Goal: Task Accomplishment & Management: Complete application form

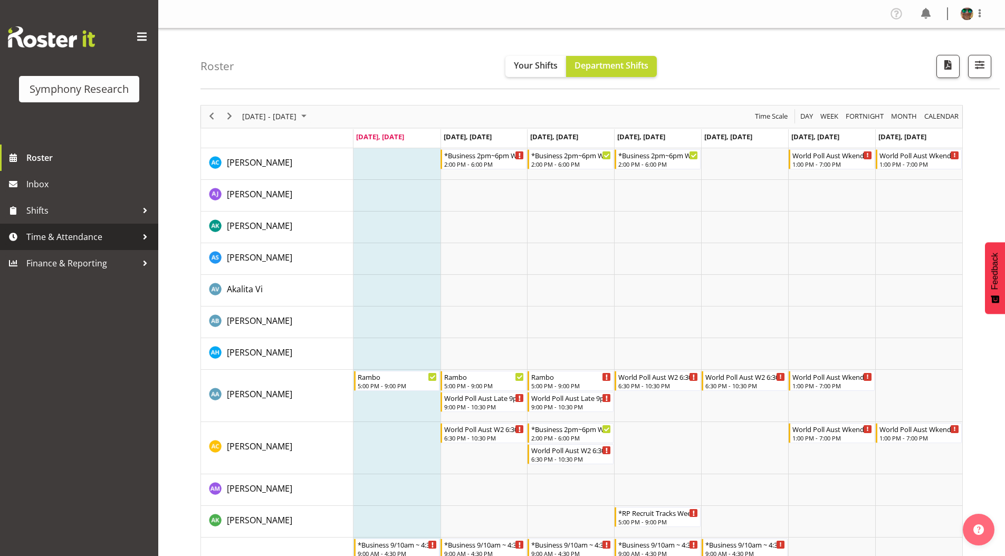
click at [68, 238] on span "Time & Attendance" at bounding box center [81, 237] width 111 height 16
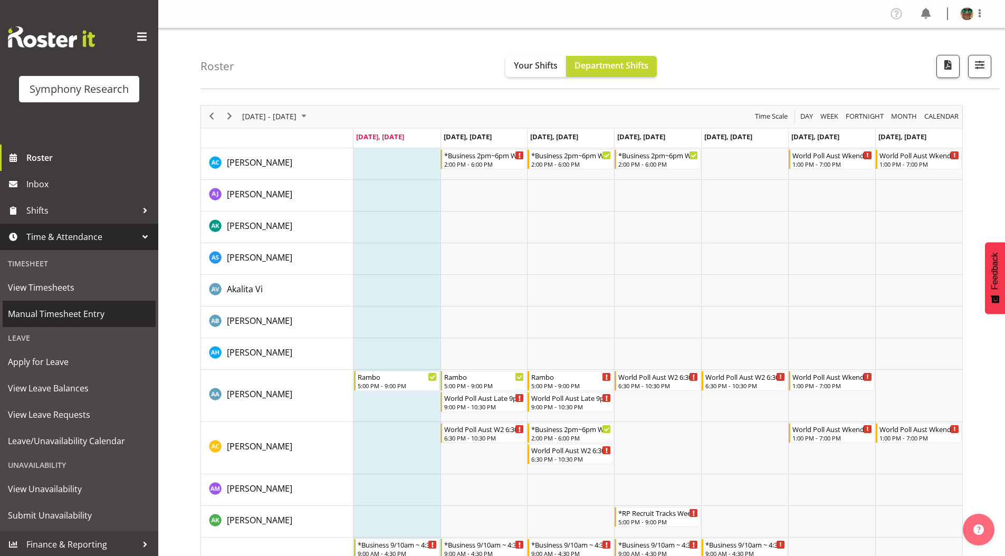
click at [54, 316] on span "Manual Timesheet Entry" at bounding box center [79, 314] width 142 height 16
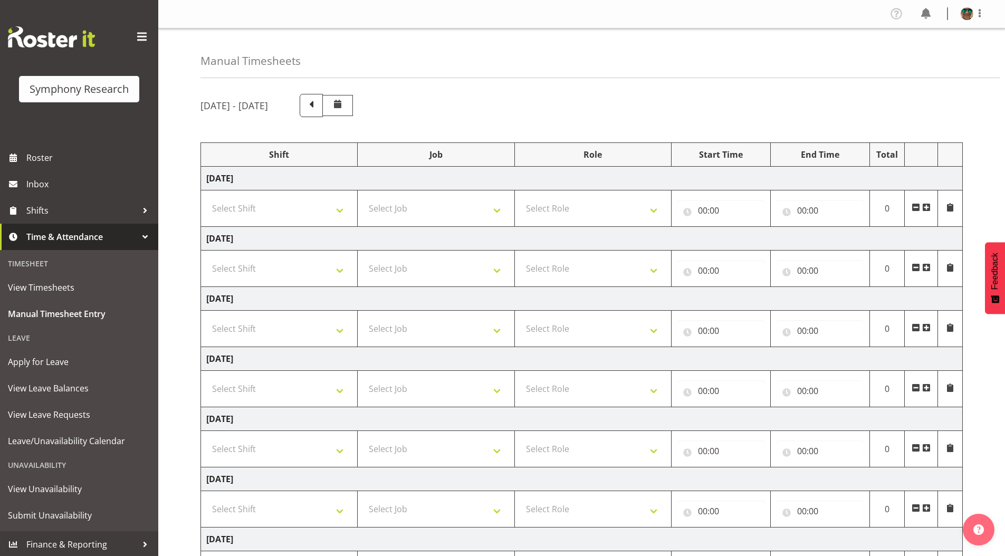
click at [927, 210] on span at bounding box center [926, 207] width 8 height 8
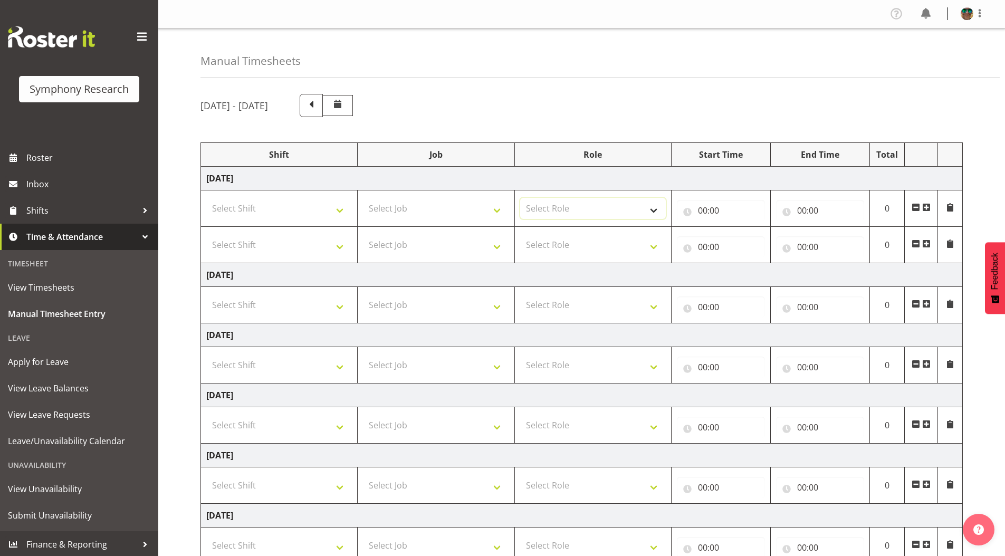
click at [651, 212] on select "Select Role Supervisor Briefing Interviewing" at bounding box center [593, 208] width 146 height 21
select select "45"
click at [520, 198] on select "Select Role Supervisor Briefing Interviewing" at bounding box center [593, 208] width 146 height 21
drag, startPoint x: 543, startPoint y: 248, endPoint x: 544, endPoint y: 255, distance: 7.0
click at [543, 248] on select "Select Role Supervisor Briefing Interviewing" at bounding box center [593, 244] width 146 height 21
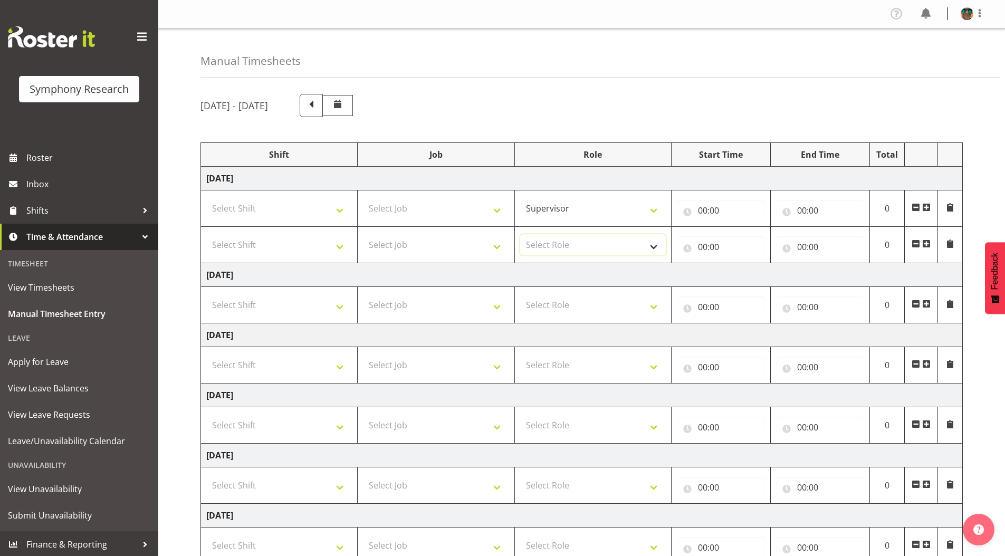
select select "45"
click at [520, 234] on select "Select Role Supervisor Briefing Interviewing" at bounding box center [593, 244] width 146 height 21
click at [243, 205] on select "Select Shift !!Weekend Residential (Roster IT Shift Label) *Business 9/10am ~ 4…" at bounding box center [279, 208] width 146 height 21
click at [431, 204] on select "Select Job 550060 IF Admin 553492 World Poll Aus Wave 2 Main 2025 553493 World …" at bounding box center [436, 208] width 146 height 21
select select "743"
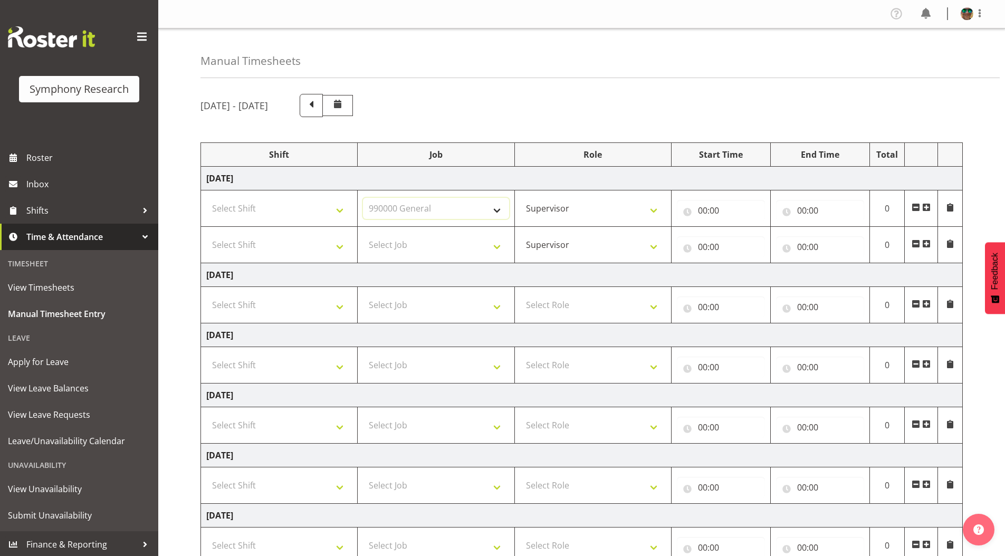
click at [363, 198] on select "Select Job 550060 IF Admin 553492 World Poll Aus Wave 2 Main 2025 553493 World …" at bounding box center [436, 208] width 146 height 21
click at [405, 244] on select "Select Job 550060 IF Admin 553492 World Poll Aus Wave 2 Main 2025 553493 World …" at bounding box center [436, 244] width 146 height 21
select select "9426"
click at [363, 234] on select "Select Job 550060 IF Admin 553492 World Poll Aus Wave 2 Main 2025 553493 World …" at bounding box center [436, 244] width 146 height 21
click at [927, 244] on span at bounding box center [926, 244] width 8 height 8
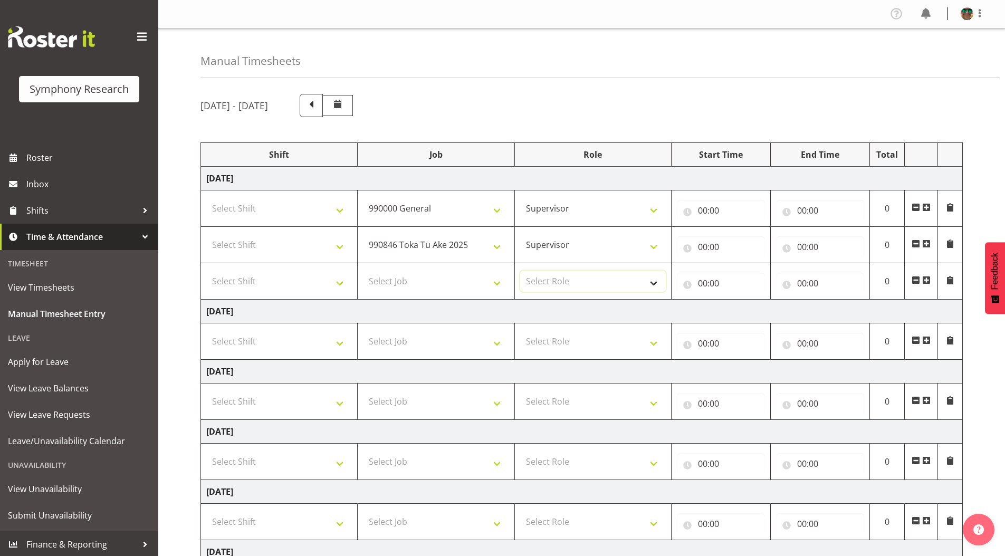
click at [547, 283] on select "Select Role Supervisor Briefing Interviewing" at bounding box center [593, 281] width 146 height 21
select select "45"
click at [520, 271] on select "Select Role Supervisor Briefing Interviewing" at bounding box center [593, 281] width 146 height 21
click at [415, 280] on select "Select Job 550060 IF Admin 553492 World Poll Aus Wave 2 Main 2025 553493 World …" at bounding box center [436, 281] width 146 height 21
select select "10733"
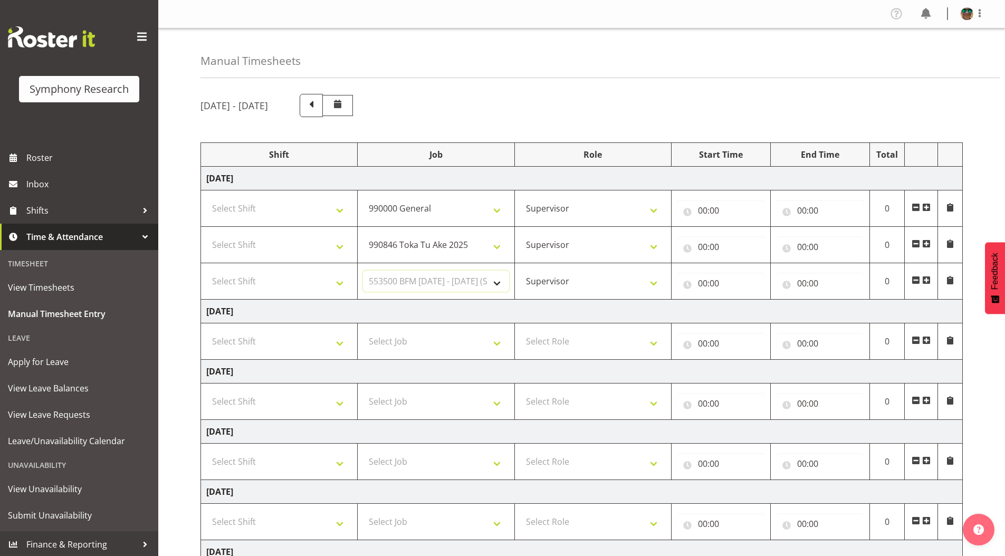
click at [363, 271] on select "Select Job 550060 IF Admin 553492 World Poll Aus Wave 2 Main 2025 553493 World …" at bounding box center [436, 281] width 146 height 21
click at [928, 278] on span at bounding box center [926, 280] width 8 height 8
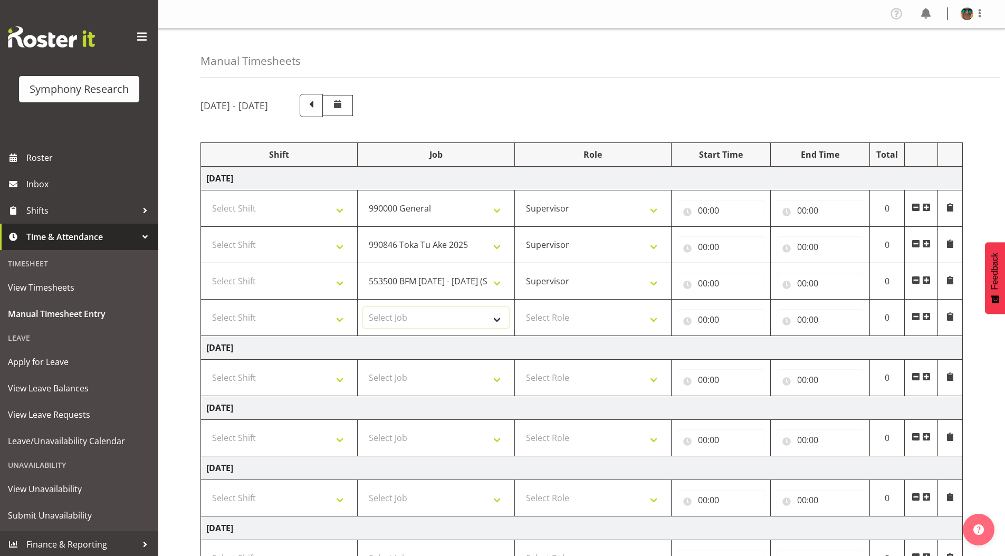
click at [414, 315] on select "Select Job 550060 IF Admin 553492 World Poll Aus Wave 2 Main 2025 553493 World …" at bounding box center [436, 317] width 146 height 21
select select "10730"
click at [363, 307] on select "Select Job 550060 IF Admin 553492 World Poll Aus Wave 2 Main 2025 553493 World …" at bounding box center [436, 317] width 146 height 21
click at [562, 315] on select "Select Role Supervisor Briefing Interviewing" at bounding box center [593, 317] width 146 height 21
select select "45"
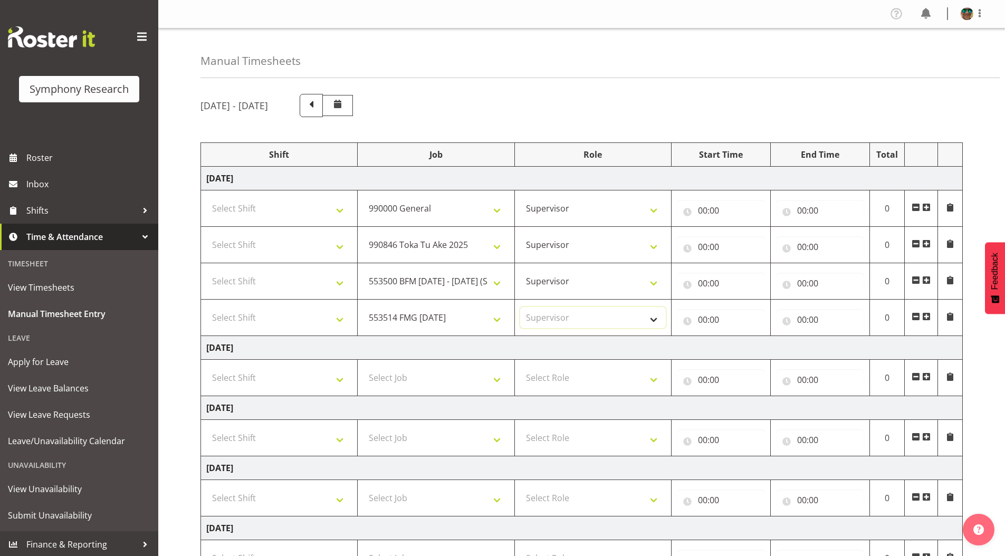
click at [520, 307] on select "Select Role Supervisor Briefing Interviewing" at bounding box center [593, 317] width 146 height 21
click at [273, 208] on select "Select Shift !!Weekend Residential (Roster IT Shift Label) *Business 9/10am ~ 4…" at bounding box center [279, 208] width 146 height 21
select select "4583"
click at [206, 198] on select "Select Shift !!Weekend Residential (Roster IT Shift Label) *Business 9/10am ~ 4…" at bounding box center [279, 208] width 146 height 21
click at [256, 239] on select "Select Shift !!Weekend Residential (Roster IT Shift Label) *Business 9/10am ~ 4…" at bounding box center [279, 244] width 146 height 21
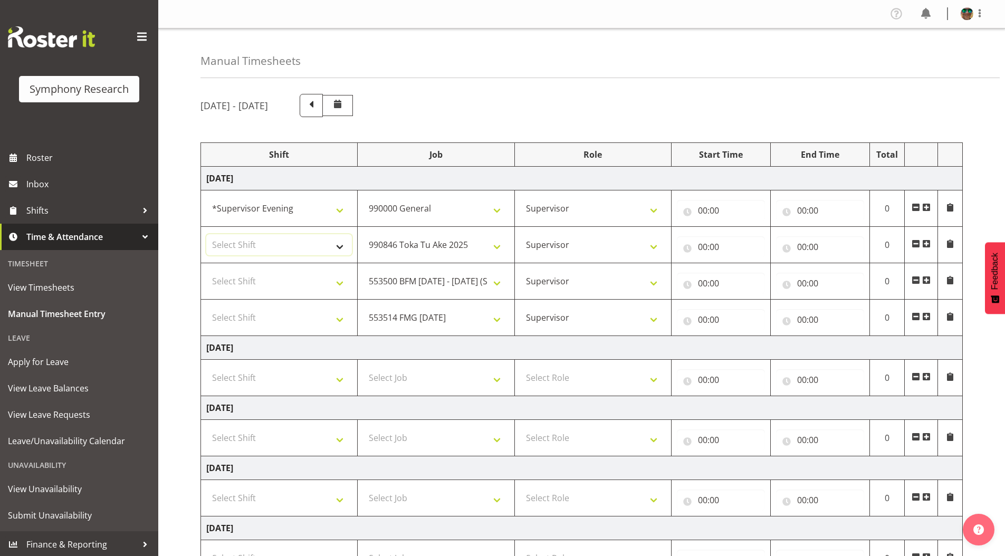
select select "4583"
click at [206, 234] on select "Select Shift !!Weekend Residential (Roster IT Shift Label) *Business 9/10am ~ 4…" at bounding box center [279, 244] width 146 height 21
click at [261, 281] on select "Select Shift !!Weekend Residential (Roster IT Shift Label) *Business 9/10am ~ 4…" at bounding box center [279, 281] width 146 height 21
select select "4583"
click at [206, 271] on select "Select Shift !!Weekend Residential (Roster IT Shift Label) *Business 9/10am ~ 4…" at bounding box center [279, 281] width 146 height 21
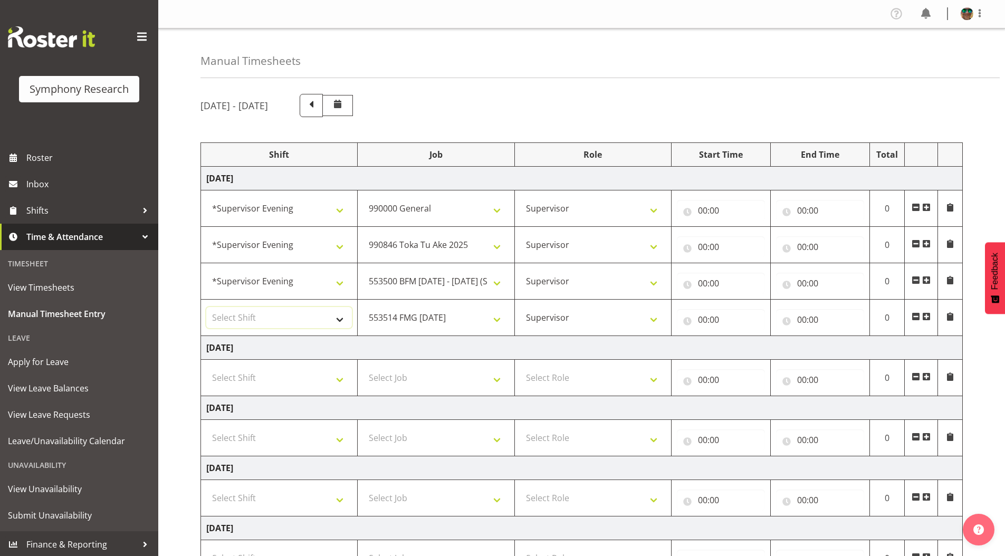
click at [255, 313] on select "Select Shift !!Weekend Residential (Roster IT Shift Label) *Business 9/10am ~ 4…" at bounding box center [279, 317] width 146 height 21
select select "4583"
click at [206, 307] on select "Select Shift !!Weekend Residential (Roster IT Shift Label) *Business 9/10am ~ 4…" at bounding box center [279, 317] width 146 height 21
click at [578, 78] on div "Manual Timesheets" at bounding box center [599, 53] width 799 height 50
click at [703, 209] on input "00:00" at bounding box center [721, 210] width 88 height 21
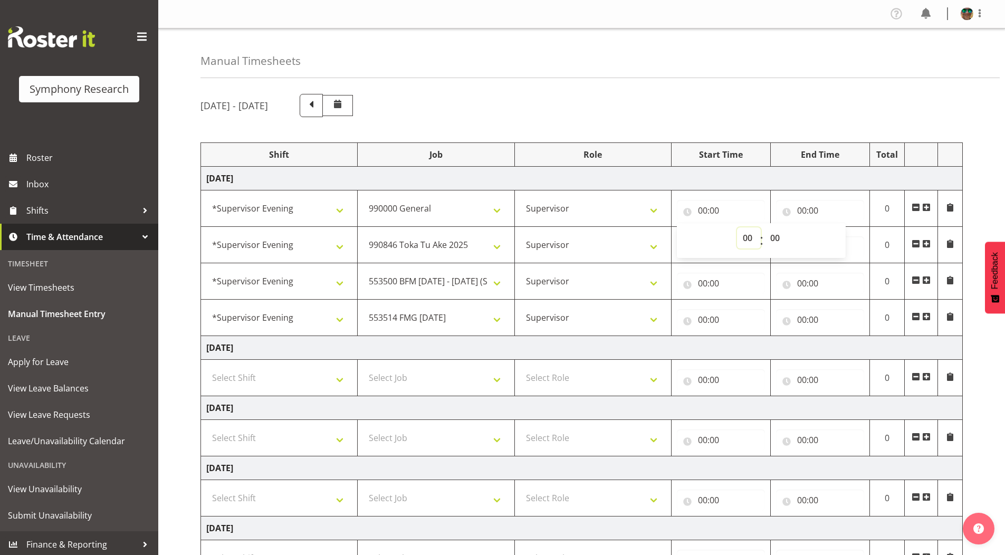
click at [750, 238] on select "00 01 02 03 04 05 06 07 08 09 10 11 12 13 14 15 16 17 18 19 20 21 22 23" at bounding box center [749, 237] width 24 height 21
select select "15"
click at [737, 227] on select "00 01 02 03 04 05 06 07 08 09 10 11 12 13 14 15 16 17 18 19 20 21 22 23" at bounding box center [749, 237] width 24 height 21
type input "15:00"
click at [778, 235] on select "00 01 02 03 04 05 06 07 08 09 10 11 12 13 14 15 16 17 18 19 20 21 22 23 24 25 2…" at bounding box center [776, 237] width 24 height 21
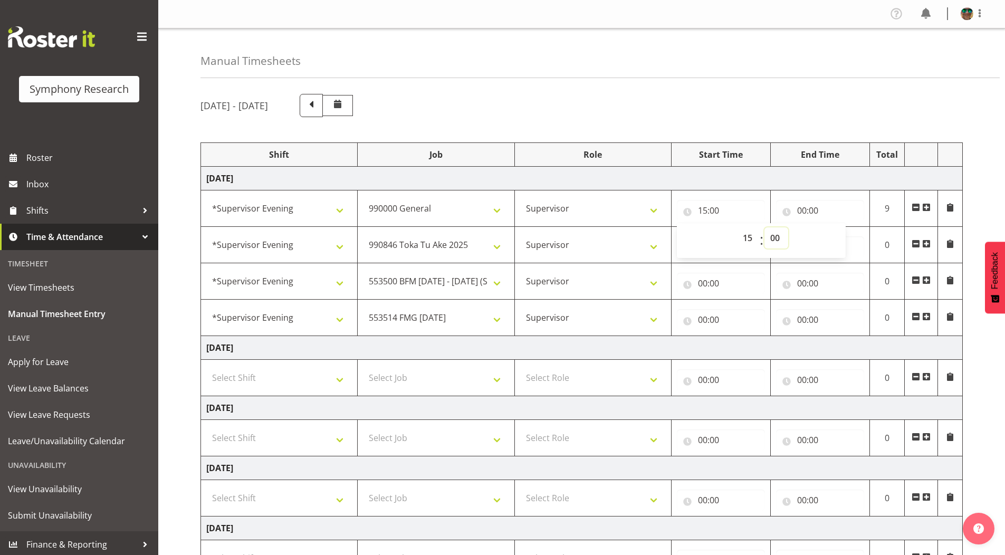
select select "27"
click at [764, 227] on select "00 01 02 03 04 05 06 07 08 09 10 11 12 13 14 15 16 17 18 19 20 21 22 23 24 25 2…" at bounding box center [776, 237] width 24 height 21
type input "15:27"
click at [802, 214] on input "00:00" at bounding box center [820, 210] width 88 height 21
click at [844, 238] on select "00 01 02 03 04 05 06 07 08 09 10 11 12 13 14 15 16 17 18 19 20 21 22 23" at bounding box center [848, 237] width 24 height 21
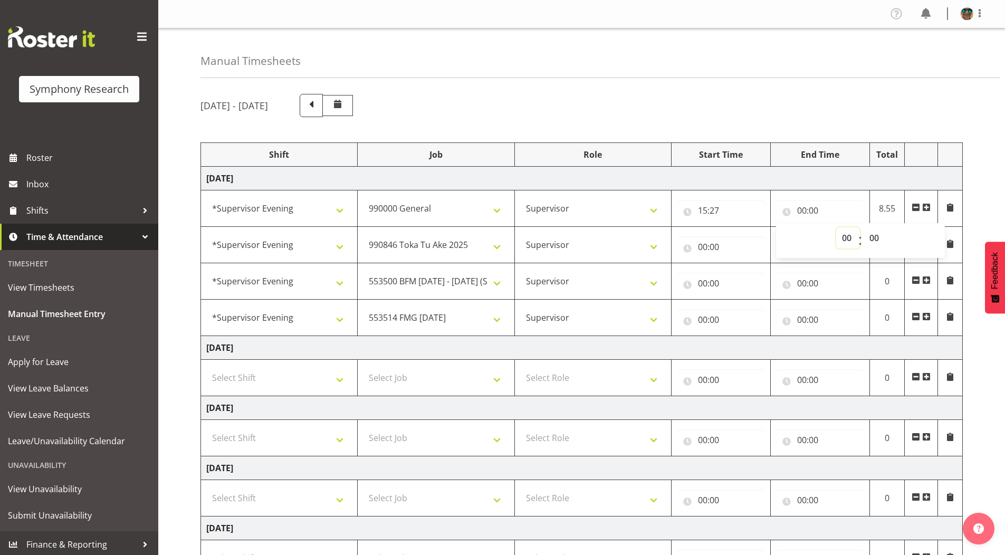
select select "15"
click at [836, 227] on select "00 01 02 03 04 05 06 07 08 09 10 11 12 13 14 15 16 17 18 19 20 21 22 23" at bounding box center [848, 237] width 24 height 21
type input "15:00"
click at [878, 236] on select "00 01 02 03 04 05 06 07 08 09 10 11 12 13 14 15 16 17 18 19 20 21 22 23 24 25 2…" at bounding box center [876, 237] width 24 height 21
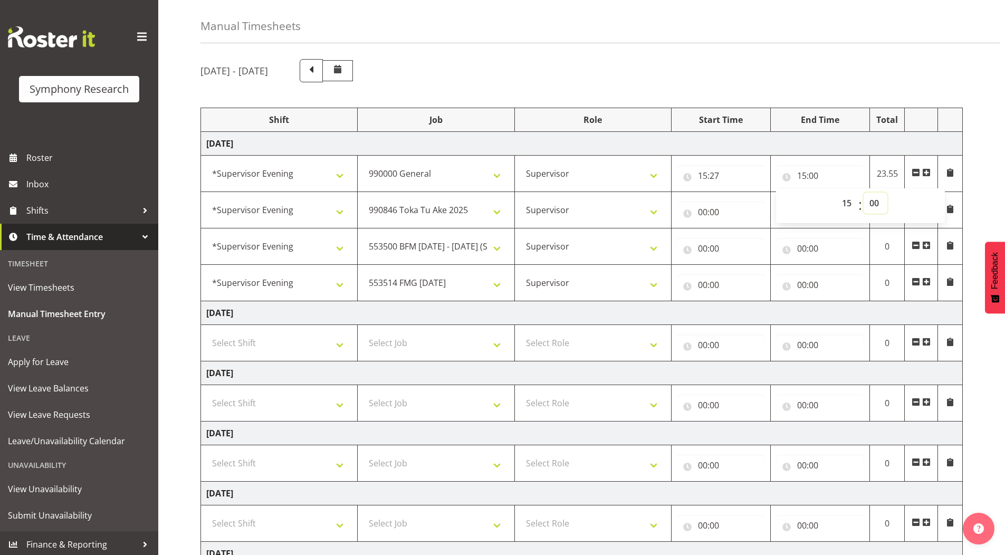
scroll to position [53, 0]
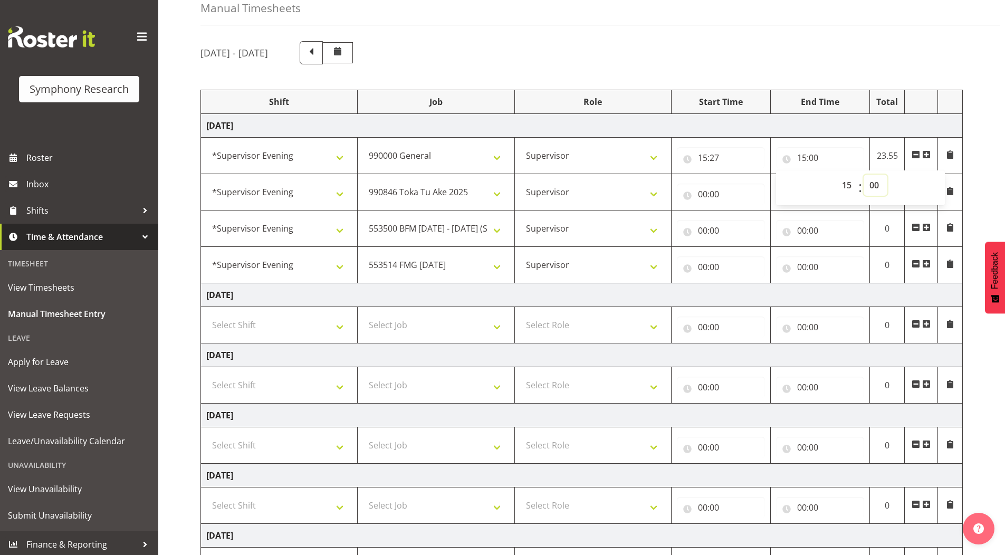
drag, startPoint x: 876, startPoint y: 187, endPoint x: 879, endPoint y: 194, distance: 6.9
click at [876, 187] on select "00 01 02 03 04 05 06 07 08 09 10 11 12 13 14 15 16 17 18 19 20 21 22 23 24 25 2…" at bounding box center [876, 185] width 24 height 21
select select "33"
click at [864, 175] on select "00 01 02 03 04 05 06 07 08 09 10 11 12 13 14 15 16 17 18 19 20 21 22 23 24 25 2…" at bounding box center [876, 185] width 24 height 21
type input "15:33"
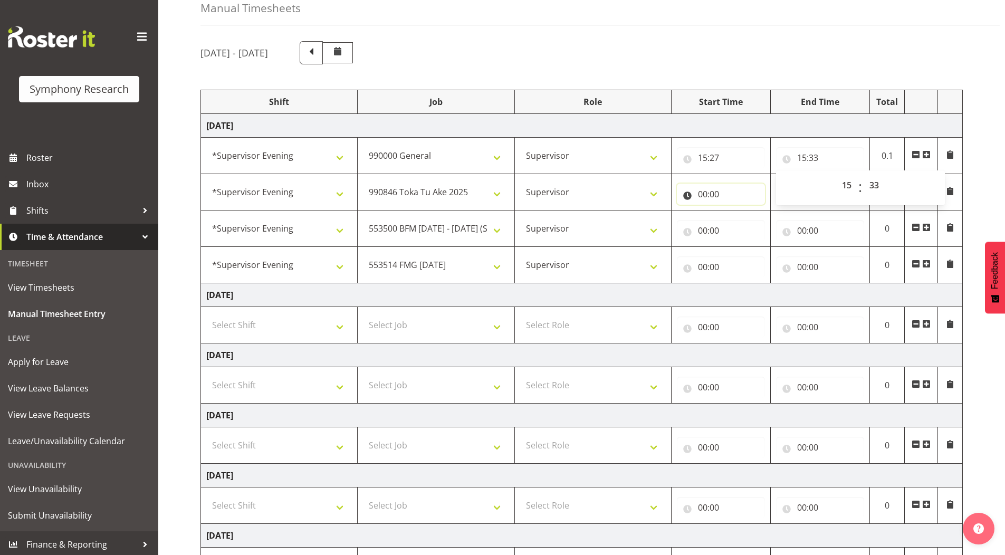
click at [701, 194] on input "00:00" at bounding box center [721, 194] width 88 height 21
click at [743, 227] on select "00 01 02 03 04 05 06 07 08 09 10 11 12 13 14 15 16 17 18 19 20 21 22 23" at bounding box center [749, 221] width 24 height 21
select select "15"
click at [737, 211] on select "00 01 02 03 04 05 06 07 08 09 10 11 12 13 14 15 16 17 18 19 20 21 22 23" at bounding box center [749, 221] width 24 height 21
type input "15:00"
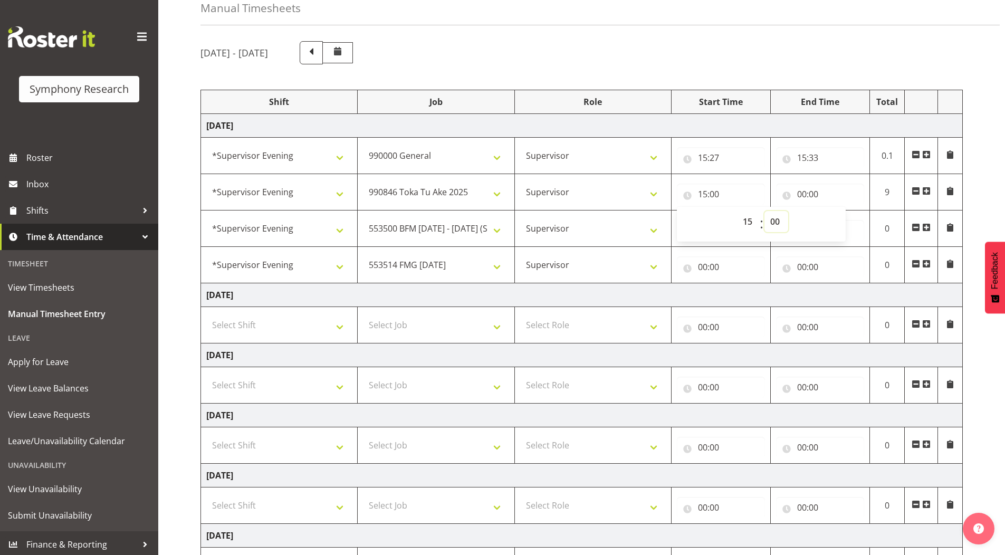
click at [777, 220] on select "00 01 02 03 04 05 06 07 08 09 10 11 12 13 14 15 16 17 18 19 20 21 22 23 24 25 2…" at bounding box center [776, 221] width 24 height 21
select select "33"
click at [764, 211] on select "00 01 02 03 04 05 06 07 08 09 10 11 12 13 14 15 16 17 18 19 20 21 22 23 24 25 2…" at bounding box center [776, 221] width 24 height 21
type input "15:33"
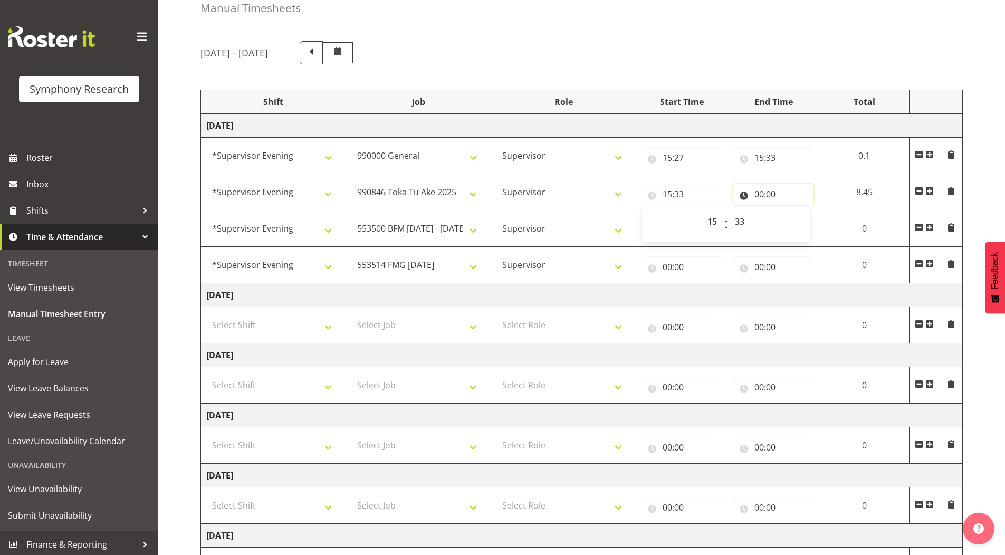
click at [761, 195] on input "00:00" at bounding box center [773, 194] width 81 height 21
click at [802, 222] on select "00 01 02 03 04 05 06 07 08 09 10 11 12 13 14 15 16 17 18 19 20 21 22 23" at bounding box center [805, 221] width 24 height 21
select select "15"
click at [817, 211] on select "00 01 02 03 04 05 06 07 08 09 10 11 12 13 14 15 16 17 18 19 20 21 22 23" at bounding box center [805, 221] width 24 height 21
type input "15:00"
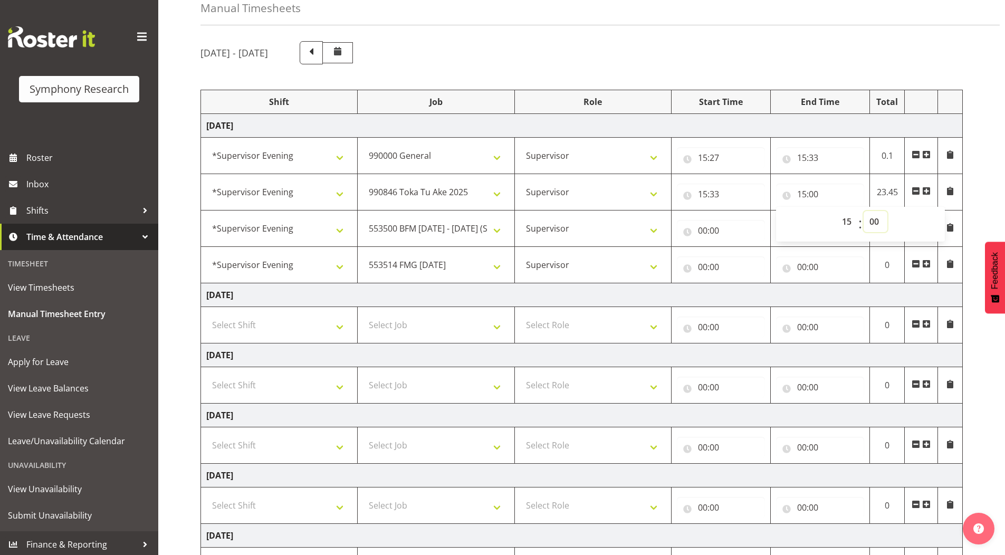
click at [873, 222] on select "00 01 02 03 04 05 06 07 08 09 10 11 12 13 14 15 16 17 18 19 20 21 22 23 24 25 2…" at bounding box center [876, 221] width 24 height 21
select select "38"
click at [864, 211] on select "00 01 02 03 04 05 06 07 08 09 10 11 12 13 14 15 16 17 18 19 20 21 22 23 24 25 2…" at bounding box center [876, 221] width 24 height 21
type input "15:38"
click at [703, 231] on input "00:00" at bounding box center [721, 230] width 88 height 21
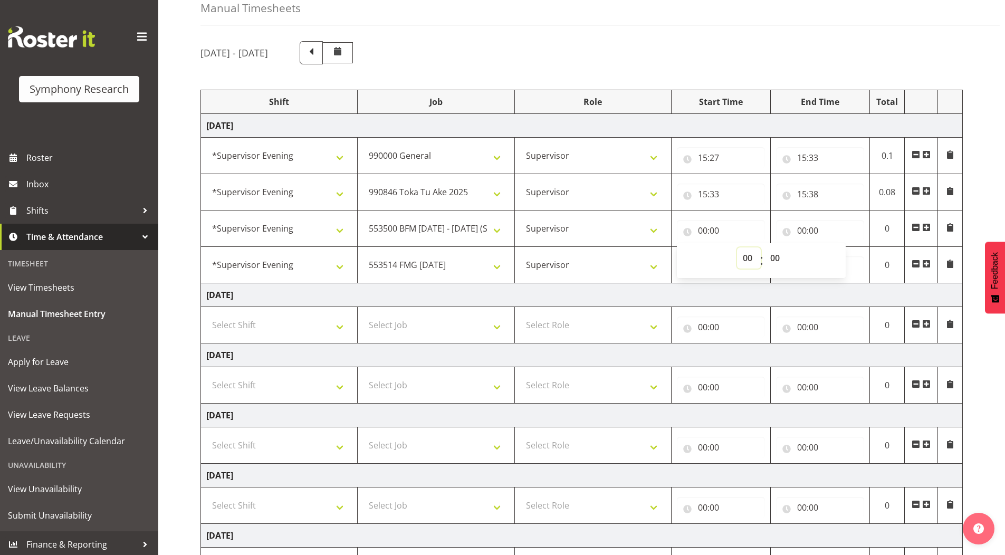
drag, startPoint x: 744, startPoint y: 260, endPoint x: 767, endPoint y: 372, distance: 114.0
click at [744, 260] on select "00 01 02 03 04 05 06 07 08 09 10 11 12 13 14 15 16 17 18 19 20 21 22 23" at bounding box center [749, 257] width 24 height 21
select select "15"
click at [737, 247] on select "00 01 02 03 04 05 06 07 08 09 10 11 12 13 14 15 16 17 18 19 20 21 22 23" at bounding box center [749, 257] width 24 height 21
type input "15:00"
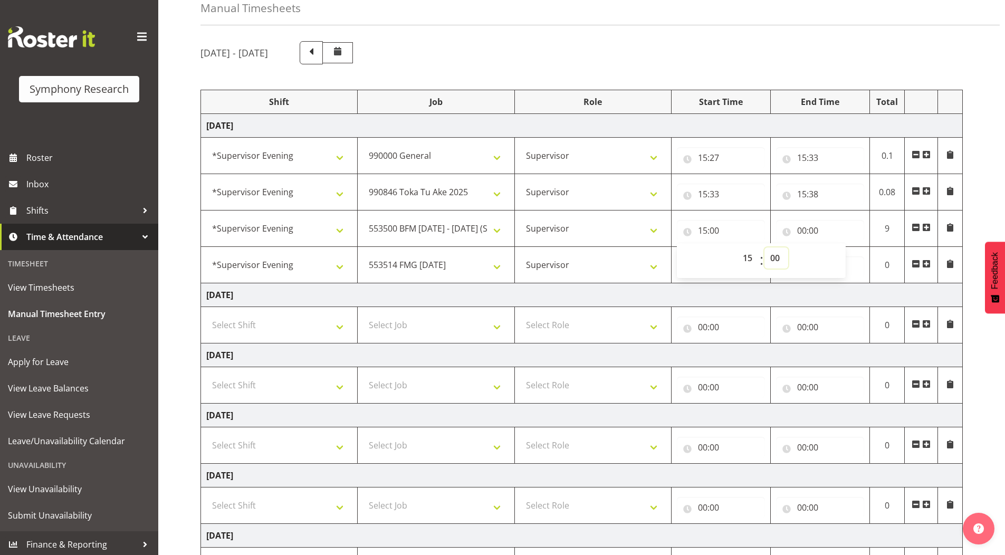
click at [774, 255] on select "00 01 02 03 04 05 06 07 08 09 10 11 12 13 14 15 16 17 18 19 20 21 22 23 24 25 2…" at bounding box center [776, 257] width 24 height 21
select select "38"
click at [764, 247] on select "00 01 02 03 04 05 06 07 08 09 10 11 12 13 14 15 16 17 18 19 20 21 22 23 24 25 2…" at bounding box center [776, 257] width 24 height 21
type input "15:38"
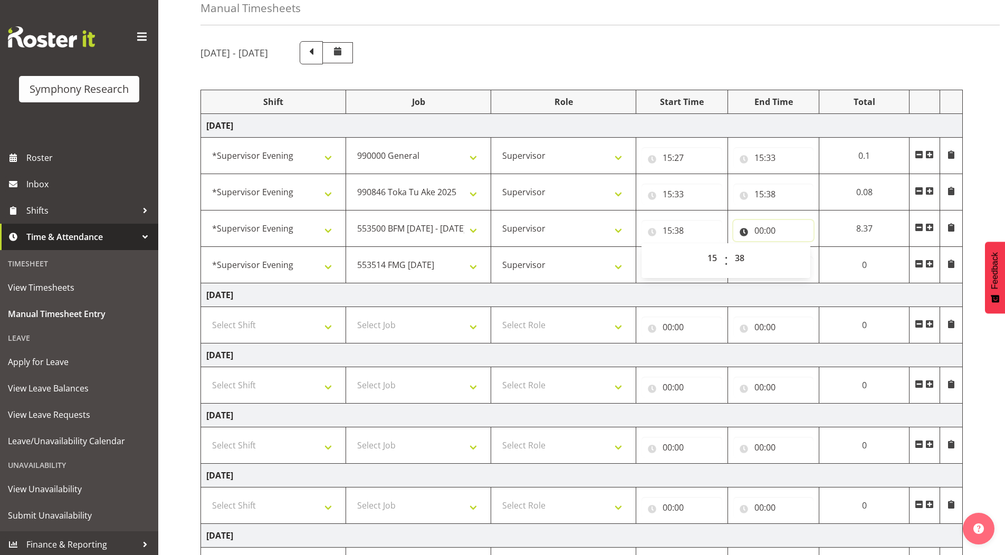
click at [760, 231] on input "00:00" at bounding box center [773, 230] width 81 height 21
drag, startPoint x: 802, startPoint y: 260, endPoint x: 804, endPoint y: 266, distance: 7.0
click at [802, 260] on select "00 01 02 03 04 05 06 07 08 09 10 11 12 13 14 15 16 17 18 19 20 21 22 23" at bounding box center [805, 257] width 24 height 21
select select "19"
click at [793, 247] on select "00 01 02 03 04 05 06 07 08 09 10 11 12 13 14 15 16 17 18 19 20 21 22 23" at bounding box center [805, 257] width 24 height 21
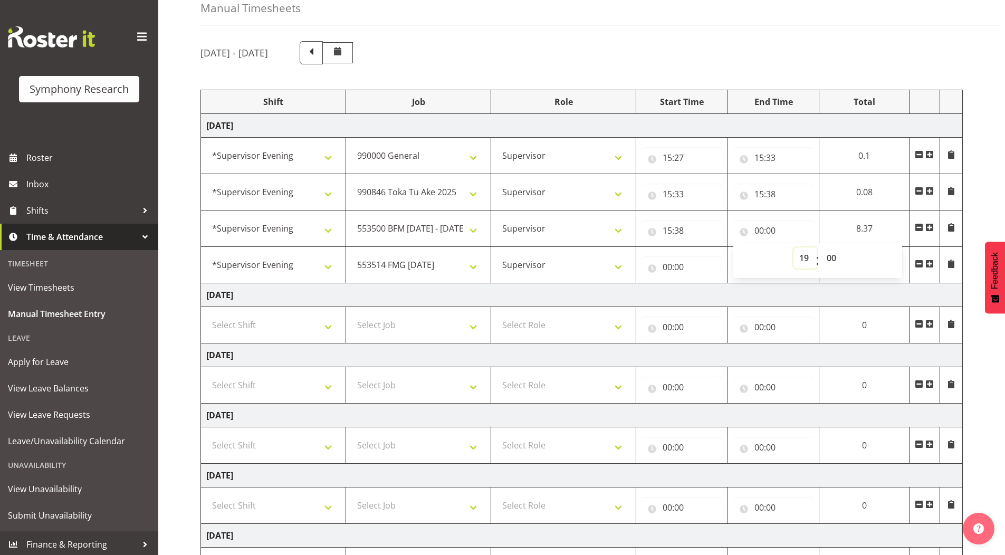
type input "19:00"
click at [658, 269] on input "00:00" at bounding box center [678, 266] width 80 height 21
click at [707, 295] on select "00 01 02 03 04 05 06 07 08 09 10 11 12 13 14 15 16 17 18 19 20 21 22 23" at bounding box center [711, 294] width 24 height 21
select select "19"
click at [722, 284] on select "00 01 02 03 04 05 06 07 08 09 10 11 12 13 14 15 16 17 18 19 20 21 22 23" at bounding box center [711, 294] width 24 height 21
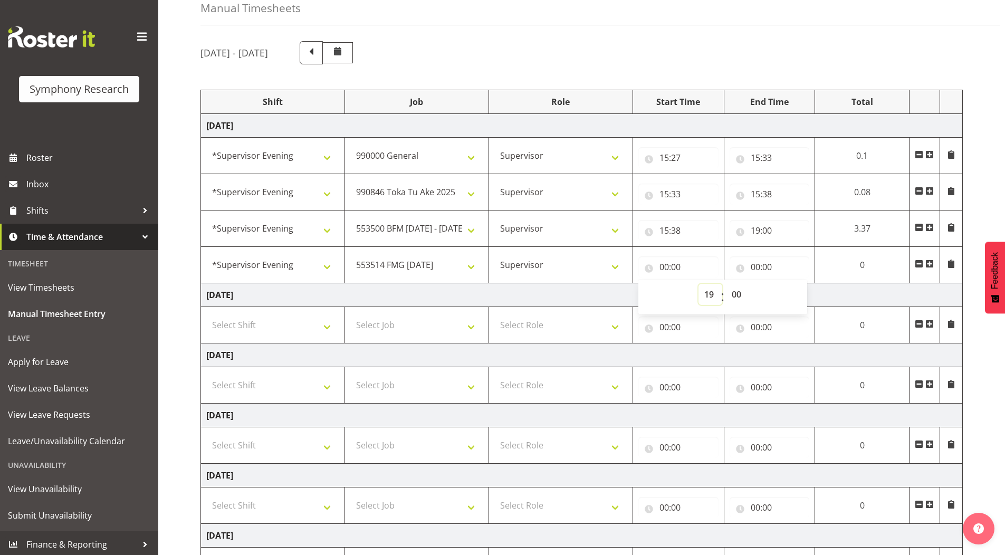
type input "19:00"
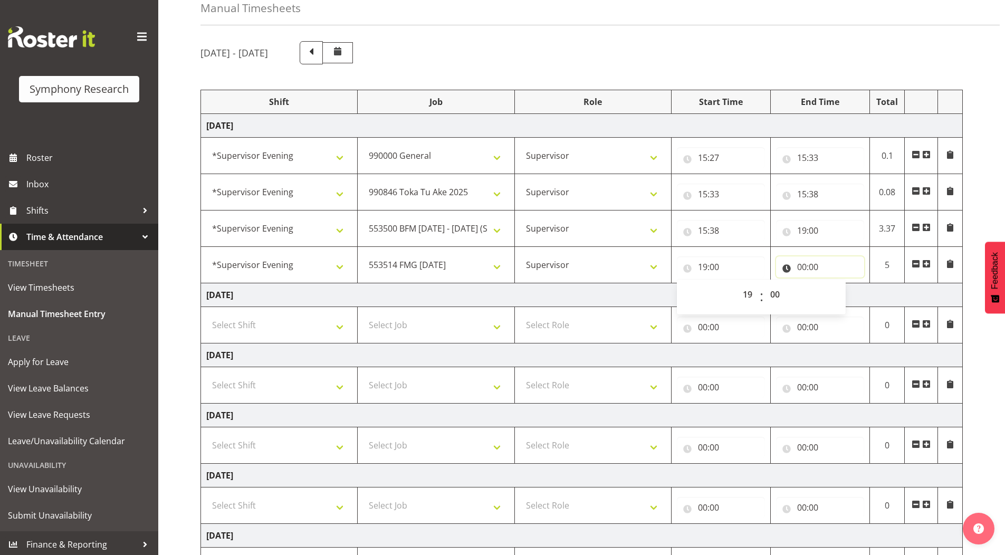
click at [804, 273] on input "00:00" at bounding box center [820, 266] width 88 height 21
click at [848, 295] on select "00 01 02 03 04 05 06 07 08 09 10 11 12 13 14 15 16 17 18 19 20 21 22 23" at bounding box center [848, 294] width 24 height 21
select select "22"
click at [836, 284] on select "00 01 02 03 04 05 06 07 08 09 10 11 12 13 14 15 16 17 18 19 20 21 22 23" at bounding box center [848, 294] width 24 height 21
type input "22:00"
